Goal: Task Accomplishment & Management: Complete application form

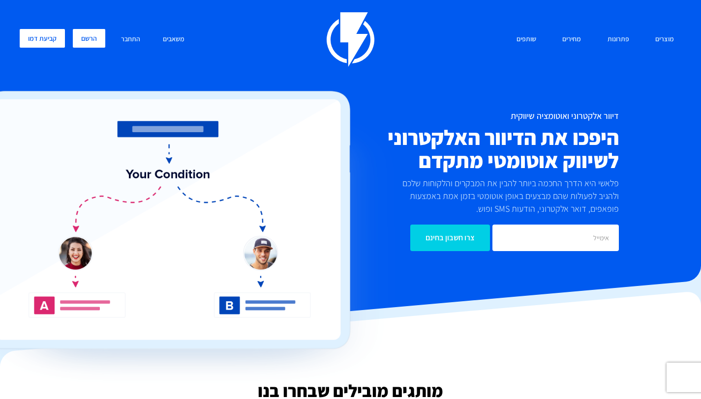
click at [83, 39] on link "הרשם" at bounding box center [89, 38] width 32 height 19
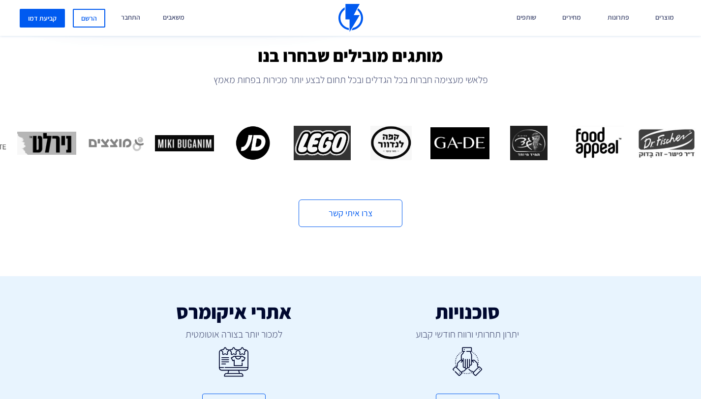
scroll to position [337, 0]
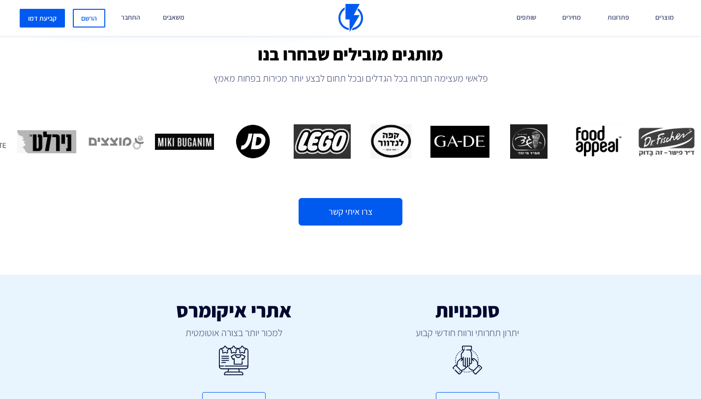
click at [342, 203] on link "צרו איתי קשר" at bounding box center [351, 212] width 104 height 28
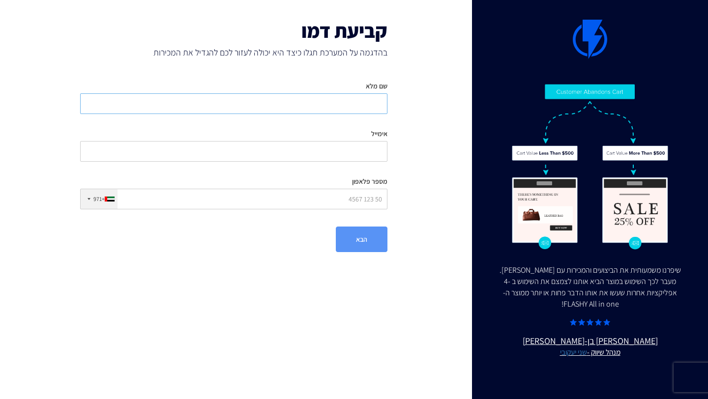
click at [356, 107] on input "שם מלא" at bounding box center [233, 103] width 307 height 21
type input "רוני כהן"
click at [324, 152] on input "אימייל" at bounding box center [233, 151] width 307 height 21
type input "ronic1212@gmail.com"
click at [327, 197] on input "מספר פלאפון" at bounding box center [233, 199] width 307 height 21
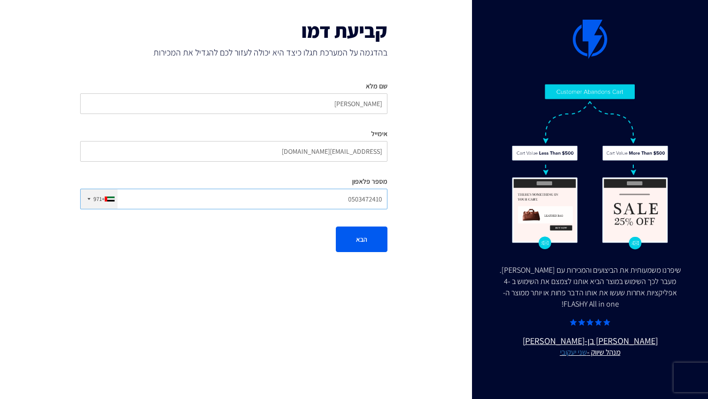
type input "0503472410"
click at [101, 200] on div "+971" at bounding box center [98, 199] width 11 height 8
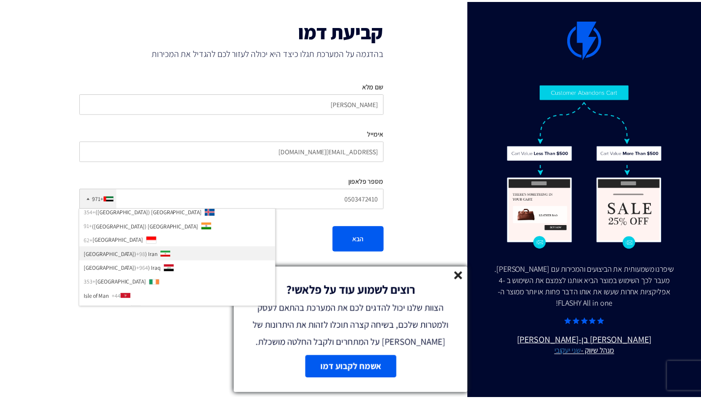
scroll to position [1424, 0]
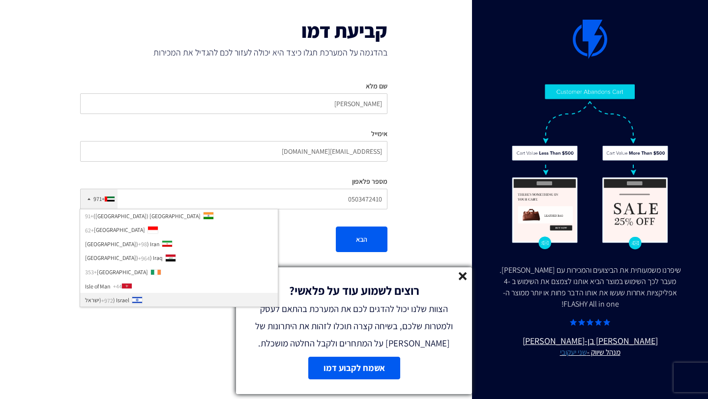
click at [142, 297] on div "List of countries" at bounding box center [137, 300] width 10 height 7
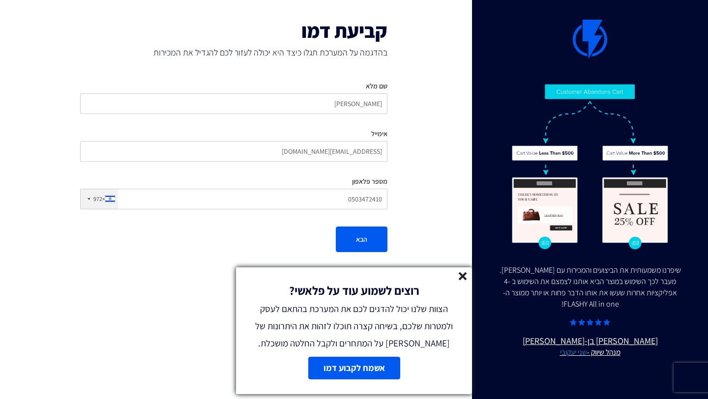
click at [465, 277] on line at bounding box center [462, 276] width 7 height 7
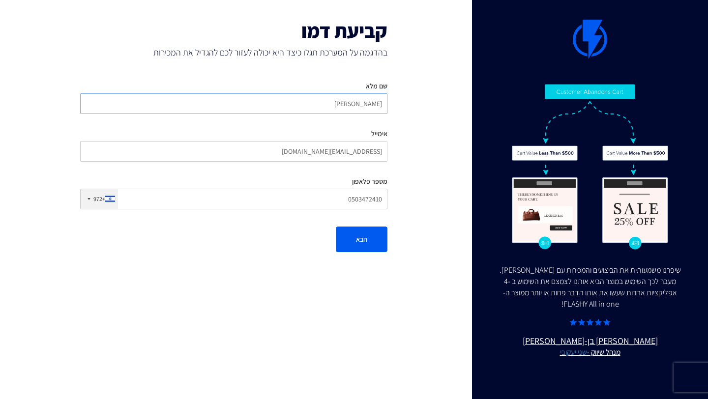
click at [336, 101] on input "רוני כהן" at bounding box center [233, 103] width 307 height 21
type input "רוני כהן - מענה רק בווצאפ או במייל אשמח לשאול כמה שאלות, נמצאת בחול."
click at [353, 237] on button "הבא" at bounding box center [362, 240] width 52 height 26
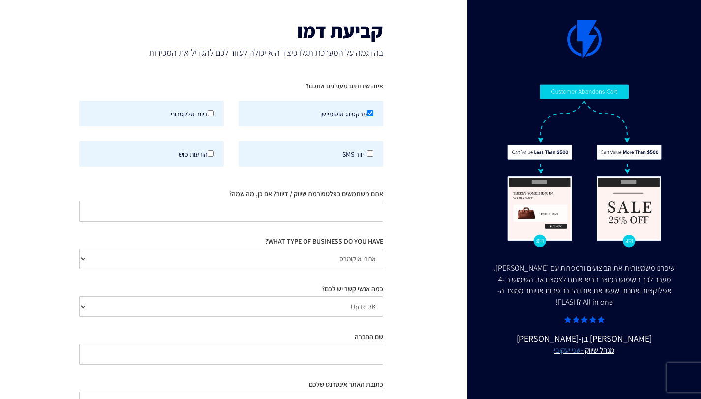
click at [214, 112] on label "דיוור אלקטרוני" at bounding box center [151, 114] width 145 height 26
click at [214, 112] on input "דיוור אלקטרוני" at bounding box center [211, 113] width 6 height 6
checkbox input "true"
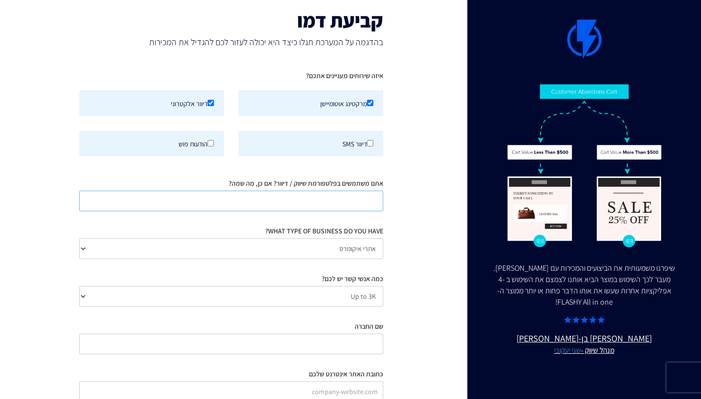
click at [372, 203] on input "אתם משתמשים בפלטפורמת שיווק / דיוור? אם כן, מה שמה?" at bounding box center [231, 201] width 304 height 21
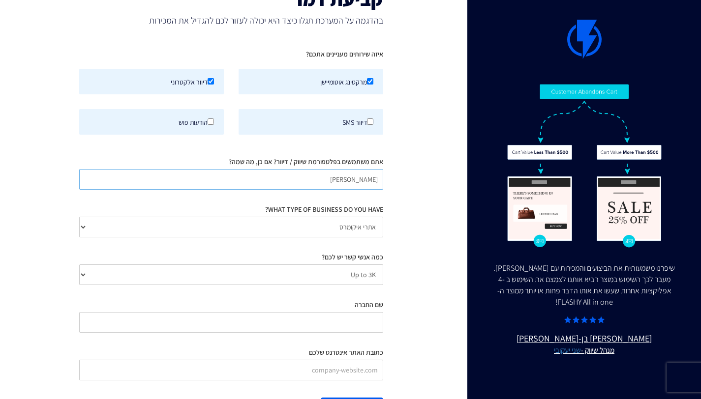
scroll to position [48, 0]
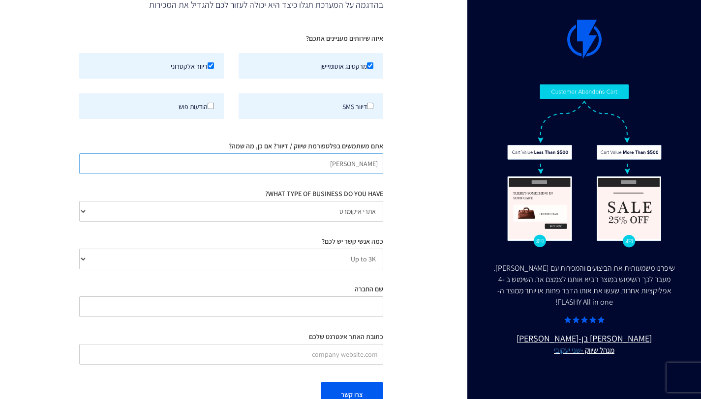
type input "קלאביו"
click at [370, 258] on select "Up to 3K 3K-10K 10K-25K 25K-50K 50K-100K 100K-250K 250K-500K 500K-1M 1M+" at bounding box center [231, 259] width 304 height 21
click at [331, 314] on input "שם החברה" at bounding box center [231, 307] width 304 height 21
type input "ע"
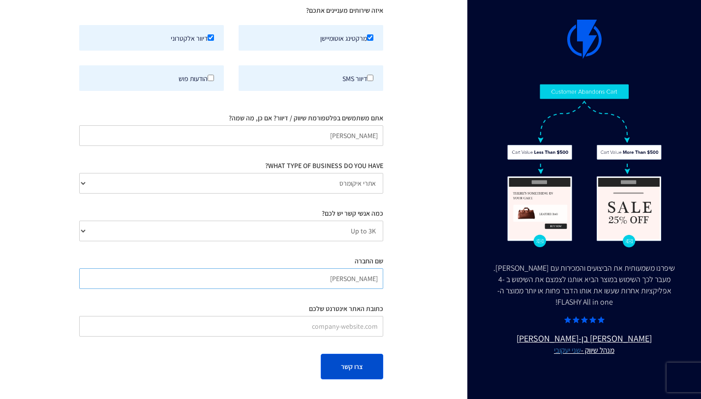
type input "גלוריאנה"
click at [345, 359] on button "צרו קשר" at bounding box center [352, 367] width 62 height 26
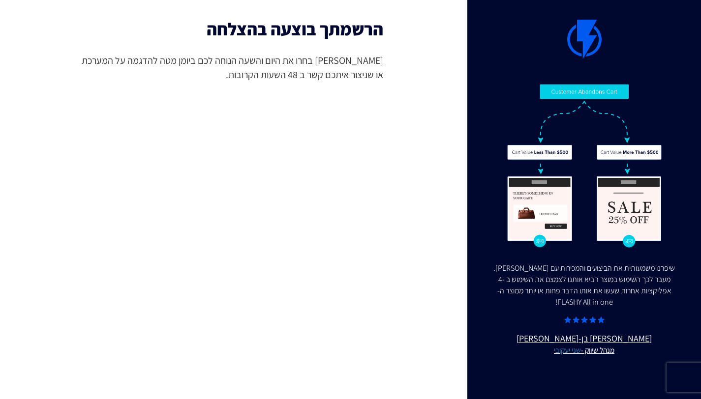
scroll to position [13, 0]
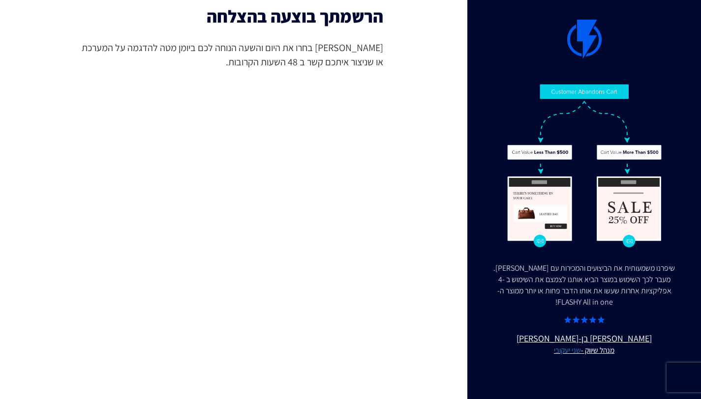
click at [46, 212] on div "שיפרנו משמעותית את הביצועים והמכירות עם FLASHY. מעבר לכך השימוש במוצר הביא אותנ…" at bounding box center [351, 193] width 716 height 412
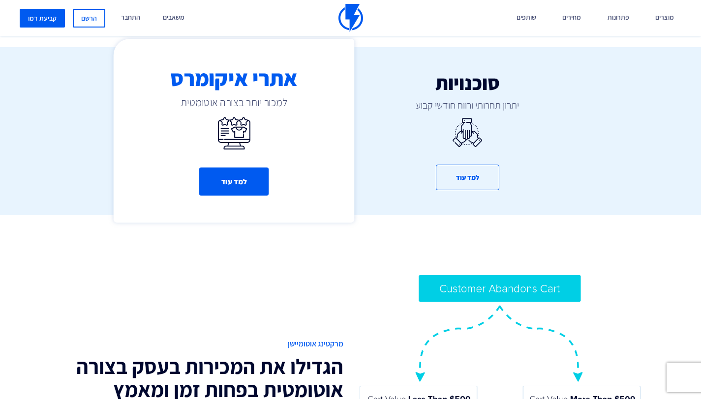
scroll to position [559, 0]
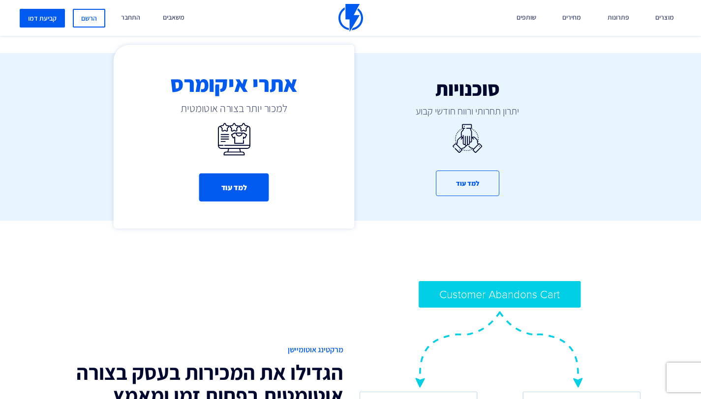
click at [230, 183] on button "למד עוד" at bounding box center [234, 188] width 70 height 28
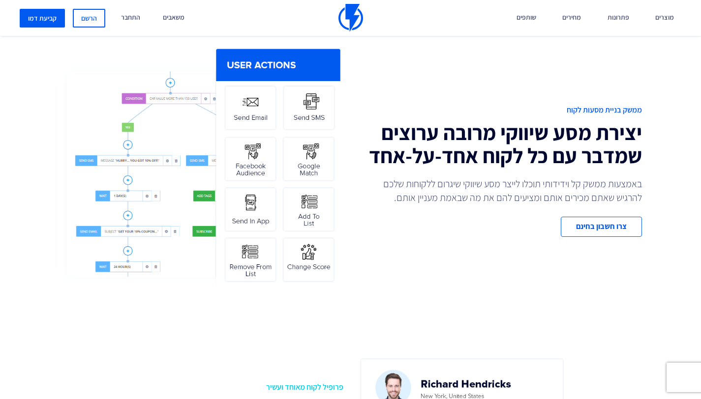
scroll to position [363, 0]
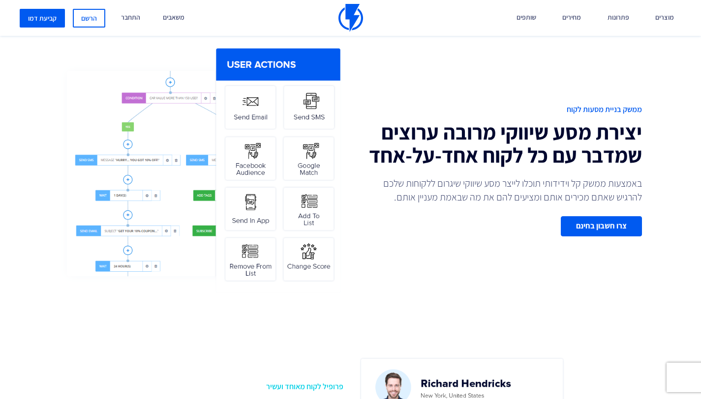
click at [587, 232] on link "צרו חשבון בחינם" at bounding box center [601, 226] width 81 height 20
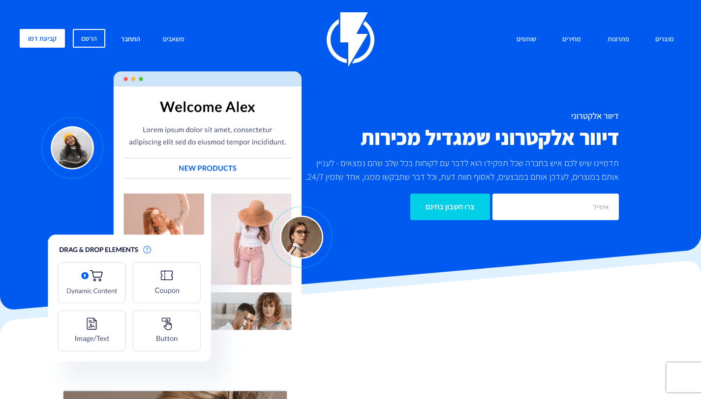
click at [127, 41] on link "התחבר" at bounding box center [131, 39] width 34 height 21
